Goal: Information Seeking & Learning: Understand process/instructions

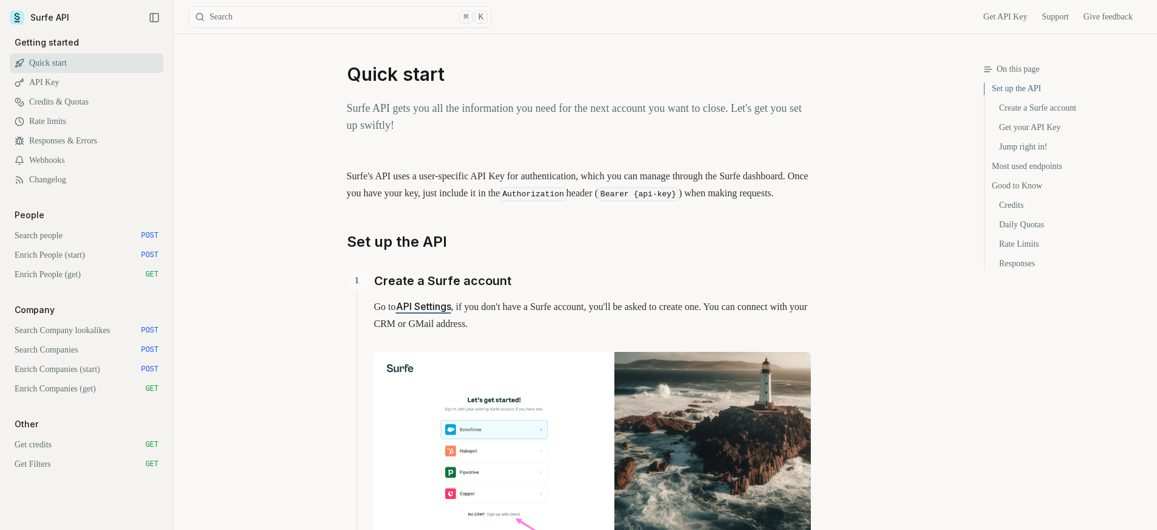
click at [56, 240] on link "Search people POST" at bounding box center [87, 235] width 154 height 19
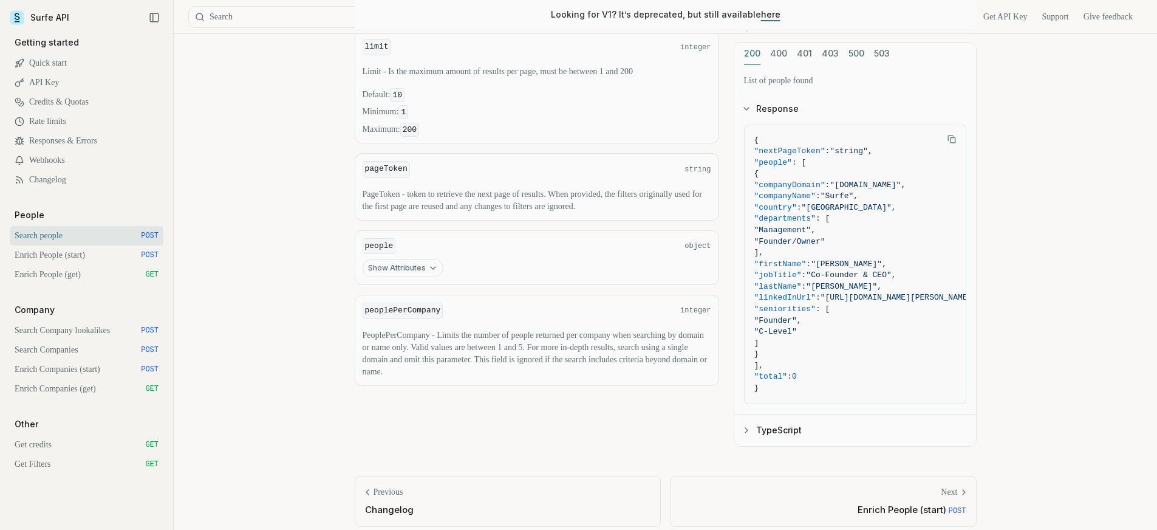
scroll to position [602, 0]
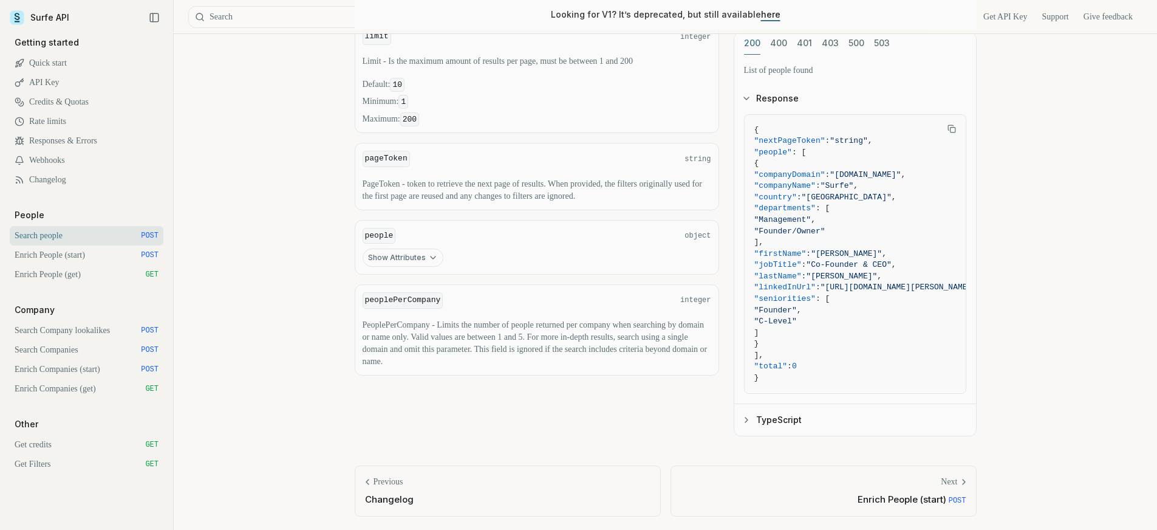
click at [407, 258] on button "Show Attributes" at bounding box center [403, 257] width 81 height 18
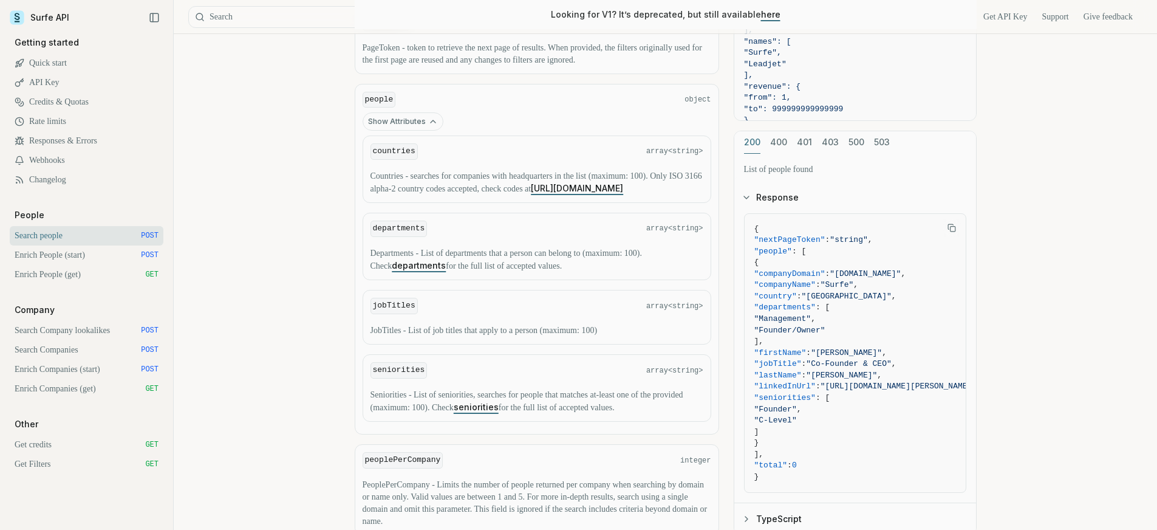
scroll to position [750, 0]
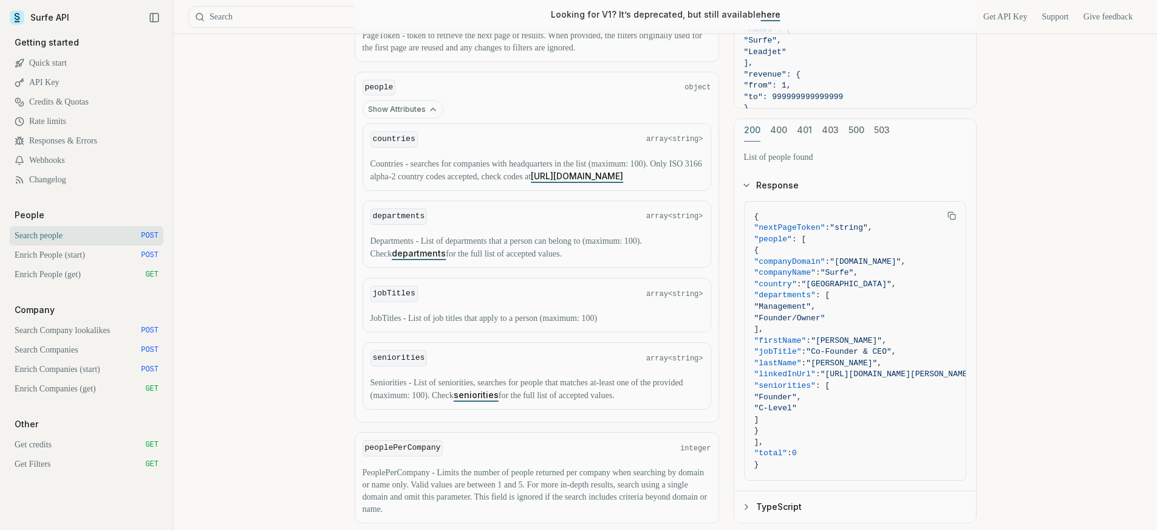
click at [432, 258] on link "departments" at bounding box center [419, 253] width 54 height 10
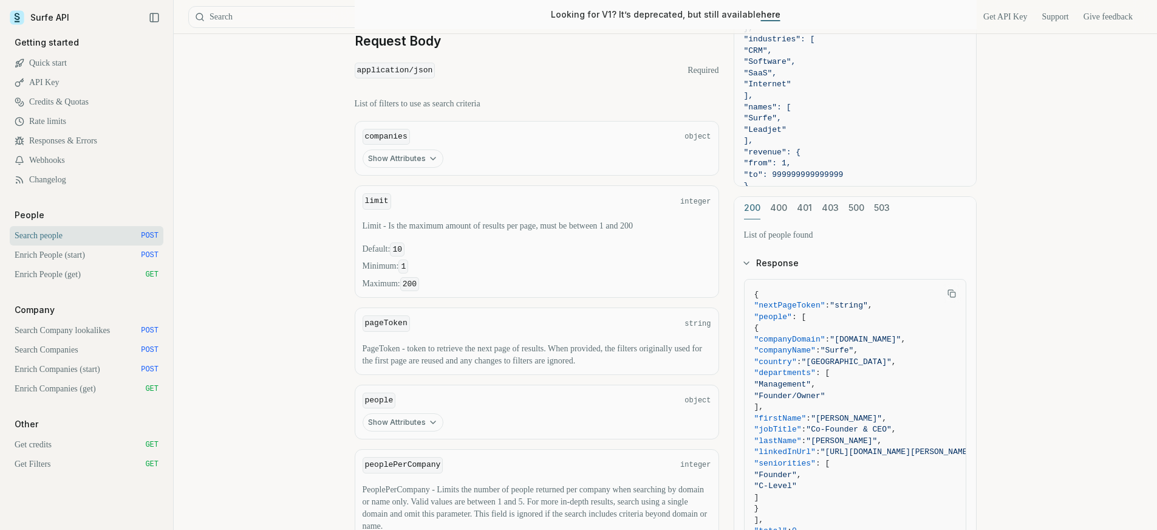
scroll to position [541, 0]
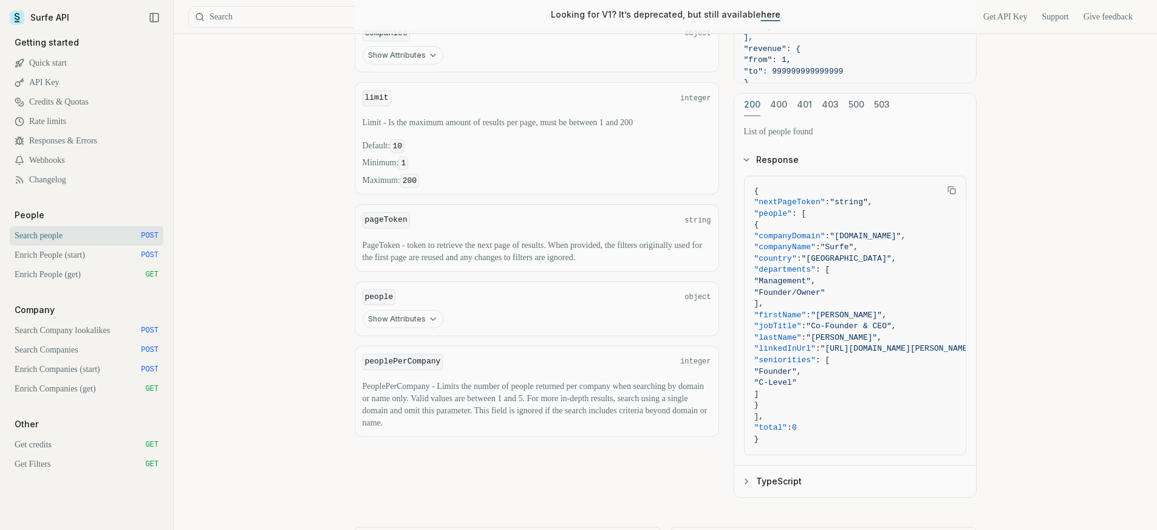
click at [428, 317] on icon "button" at bounding box center [433, 319] width 10 height 10
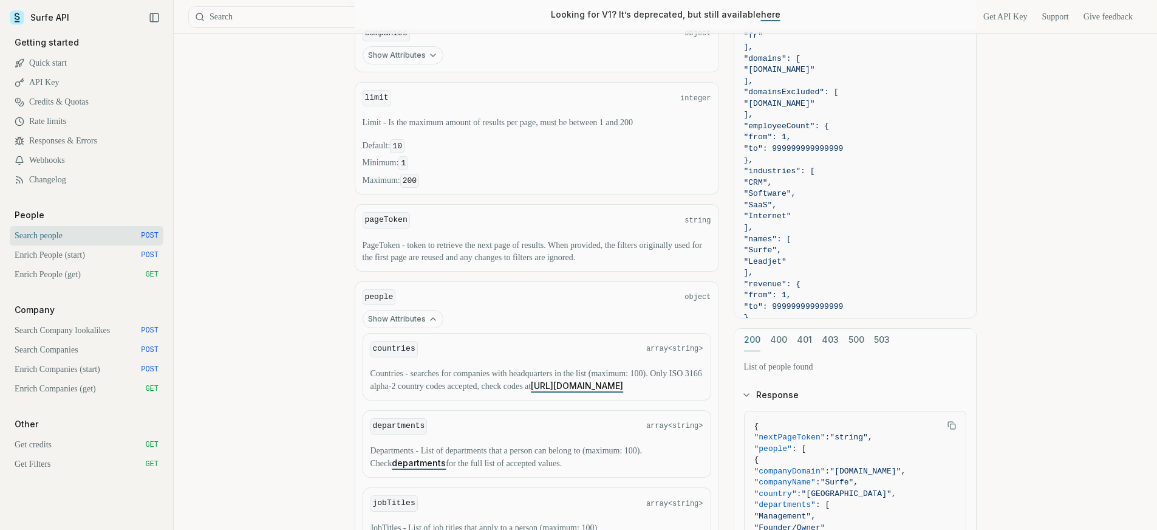
click at [411, 352] on code "countries" at bounding box center [394, 349] width 47 height 16
click at [531, 391] on link "[URL][DOMAIN_NAME]" at bounding box center [577, 385] width 92 height 10
